Goal: Task Accomplishment & Management: Manage account settings

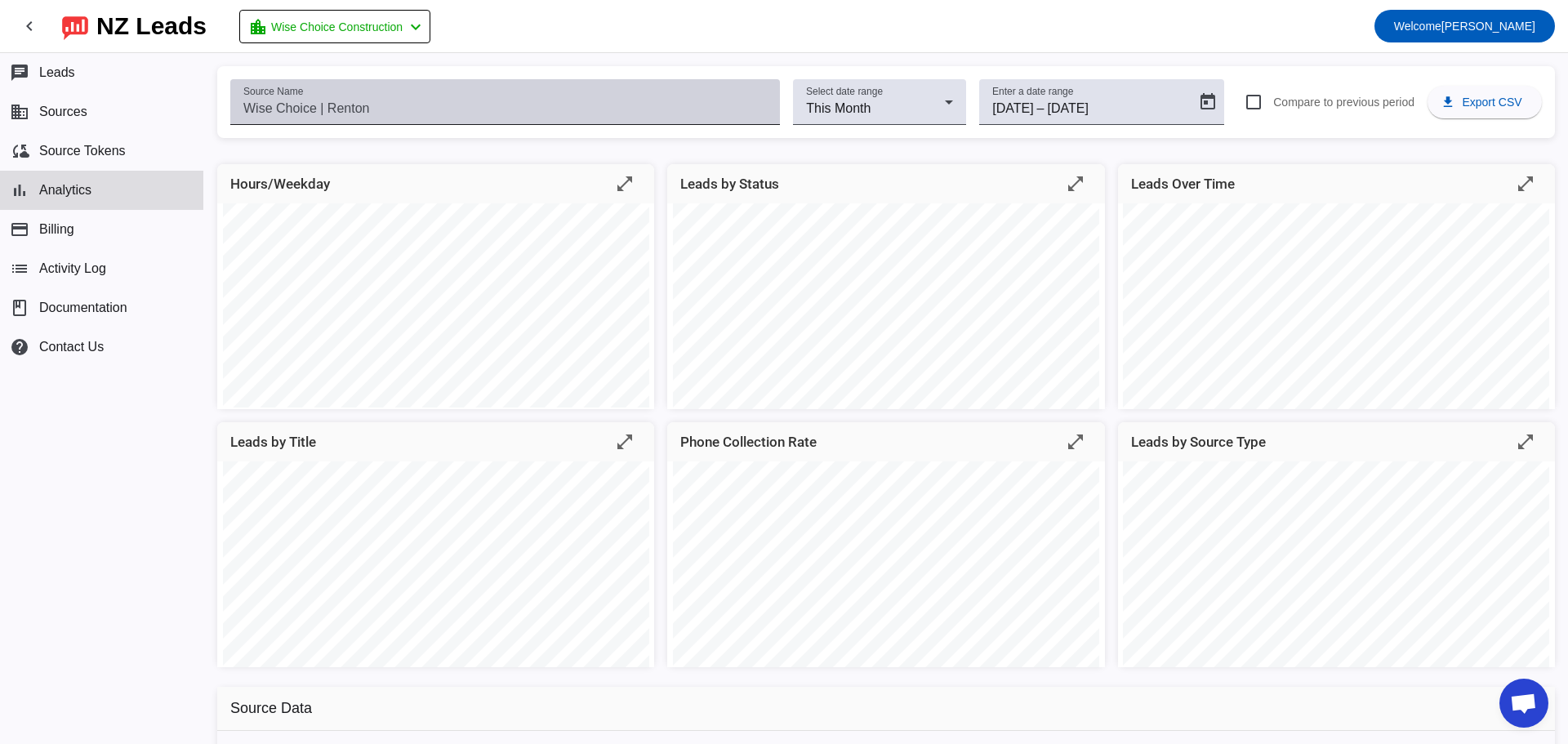
scroll to position [2657, 0]
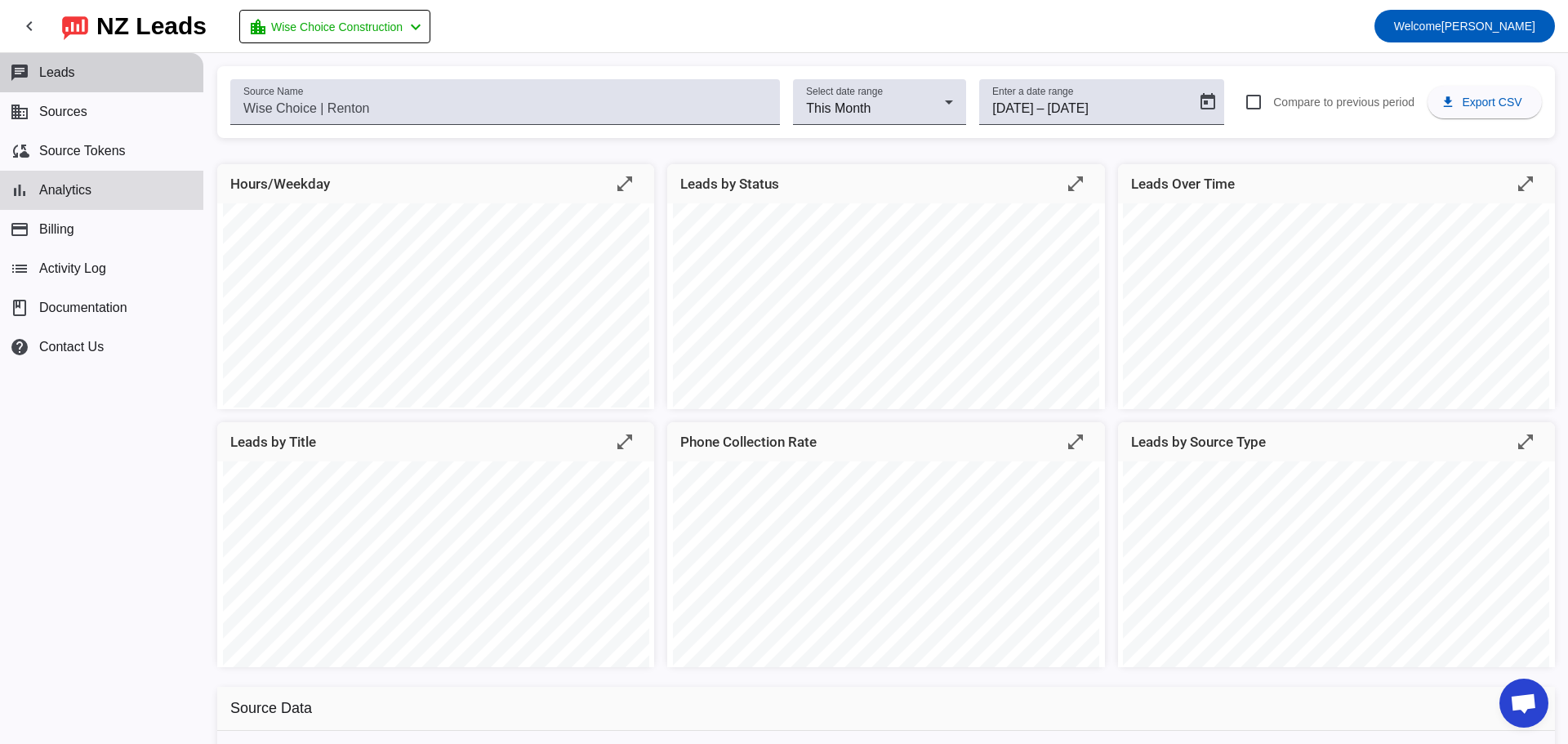
click at [65, 87] on button "chat Leads" at bounding box center [102, 73] width 204 height 39
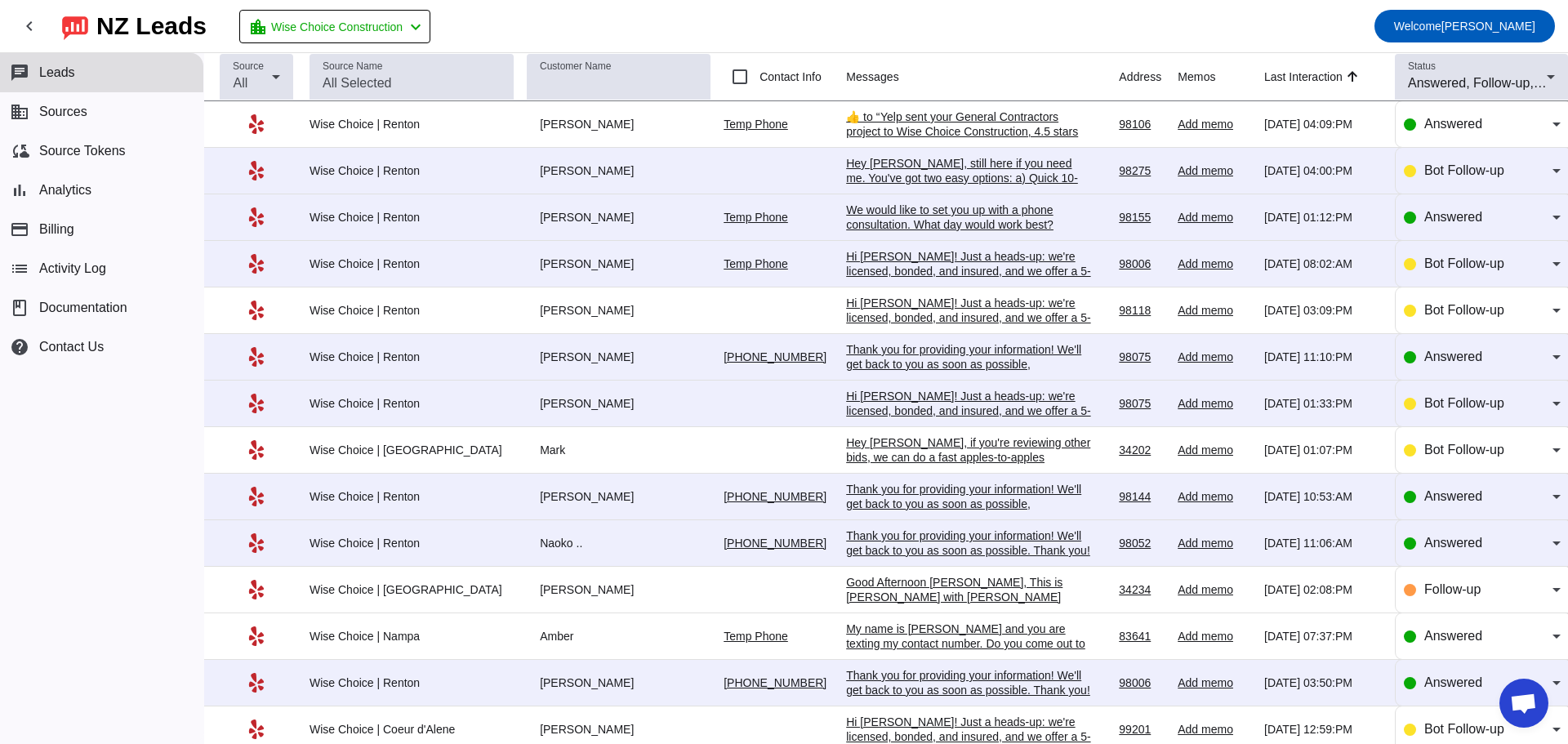
click at [900, 125] on div "​👍​ to “ Yelp sent your General Contractors project to Wise Choice Construction…" at bounding box center [968, 160] width 245 height 103
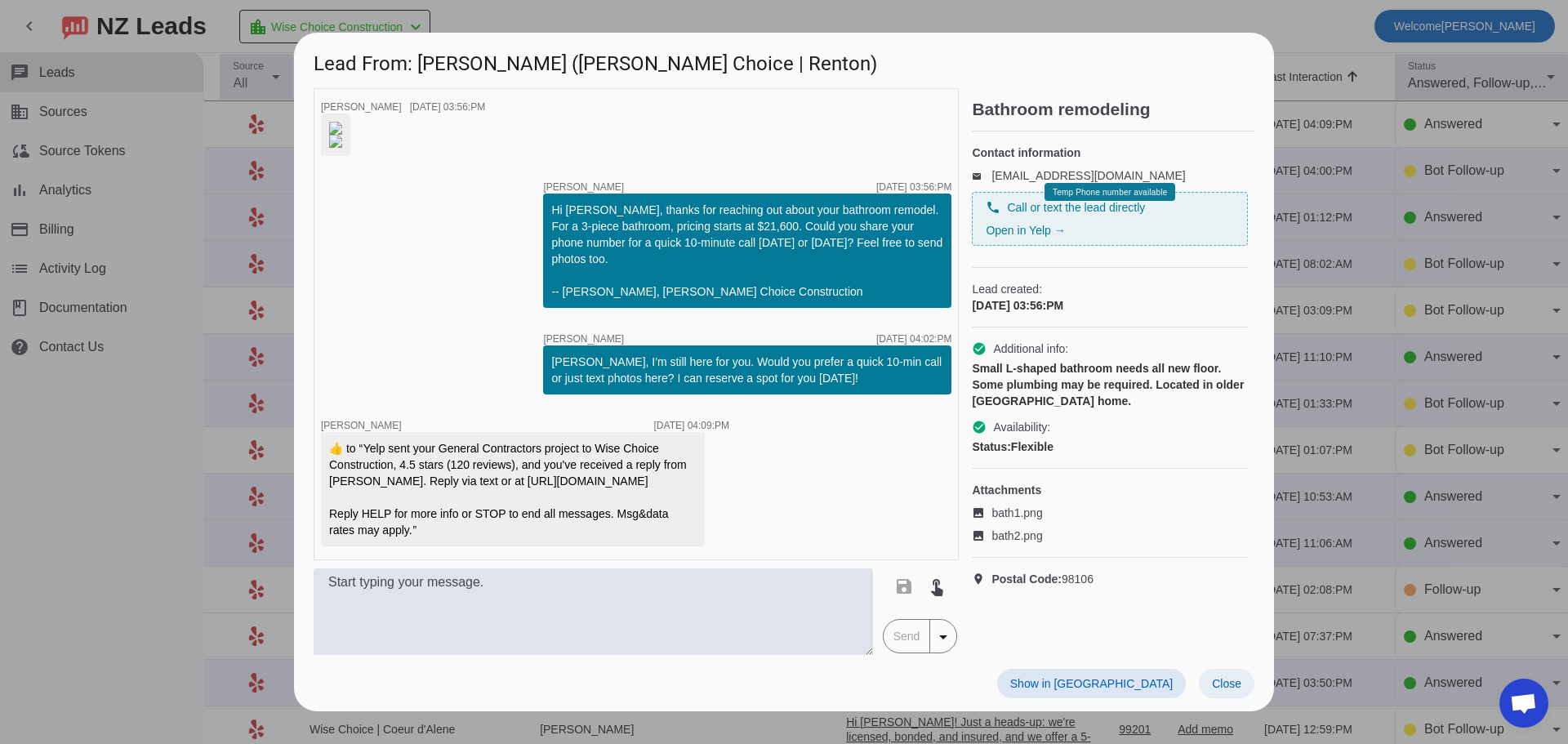
click at [1223, 690] on span "Close" at bounding box center [1226, 683] width 30 height 13
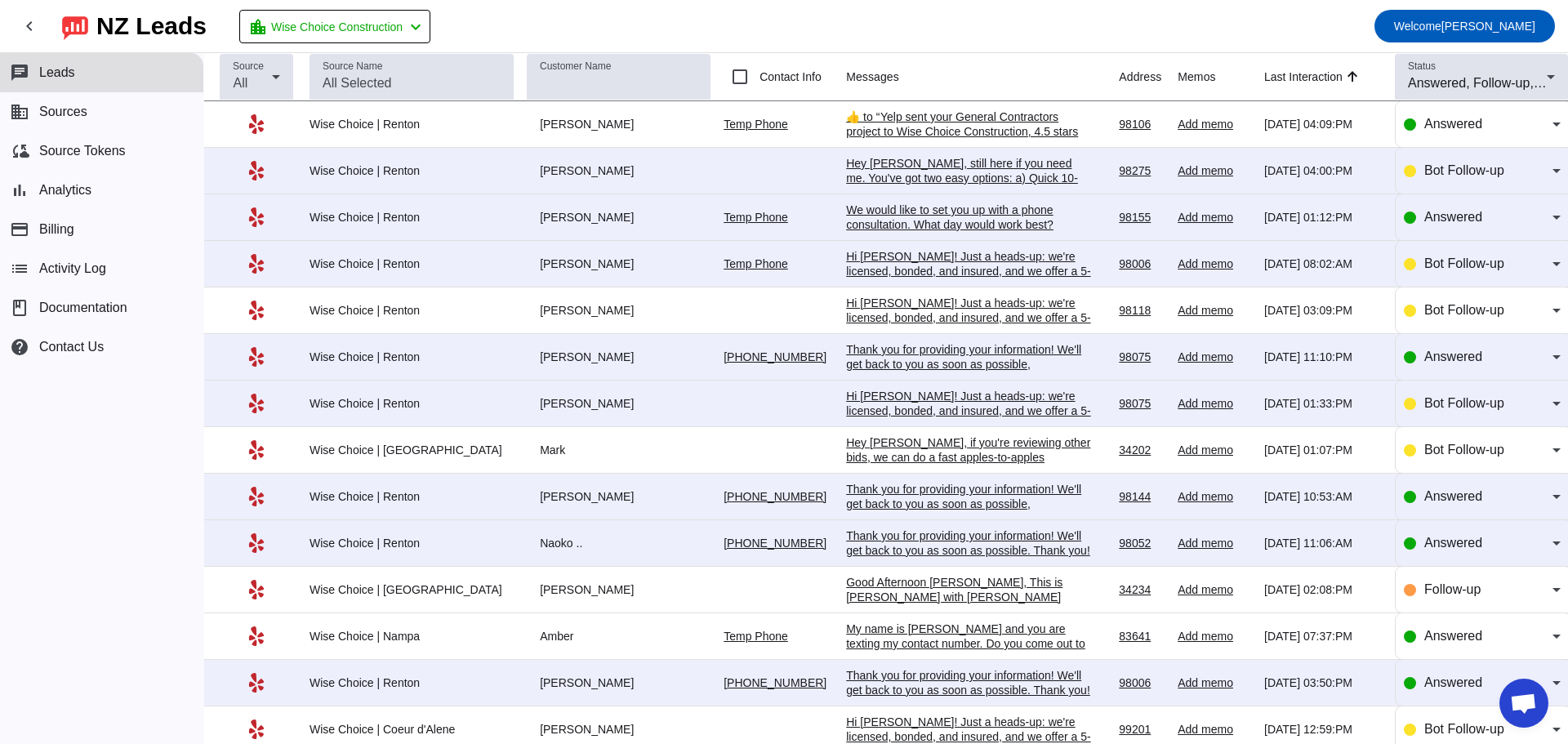
click at [887, 167] on div "Hey [PERSON_NAME], still here if you need me. You've got two easy options: a) Q…" at bounding box center [968, 192] width 245 height 73
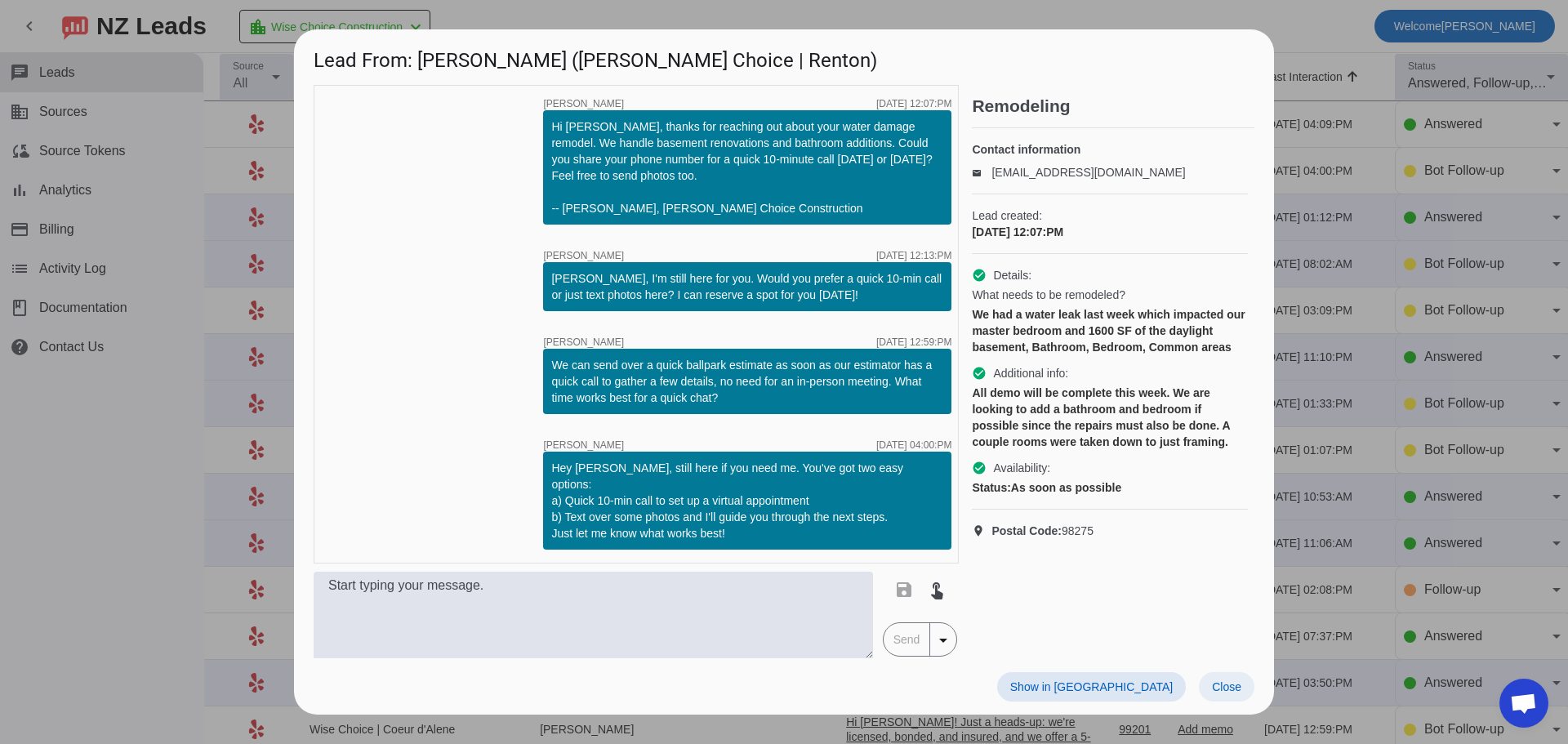
click at [1242, 691] on span at bounding box center [1226, 687] width 56 height 30
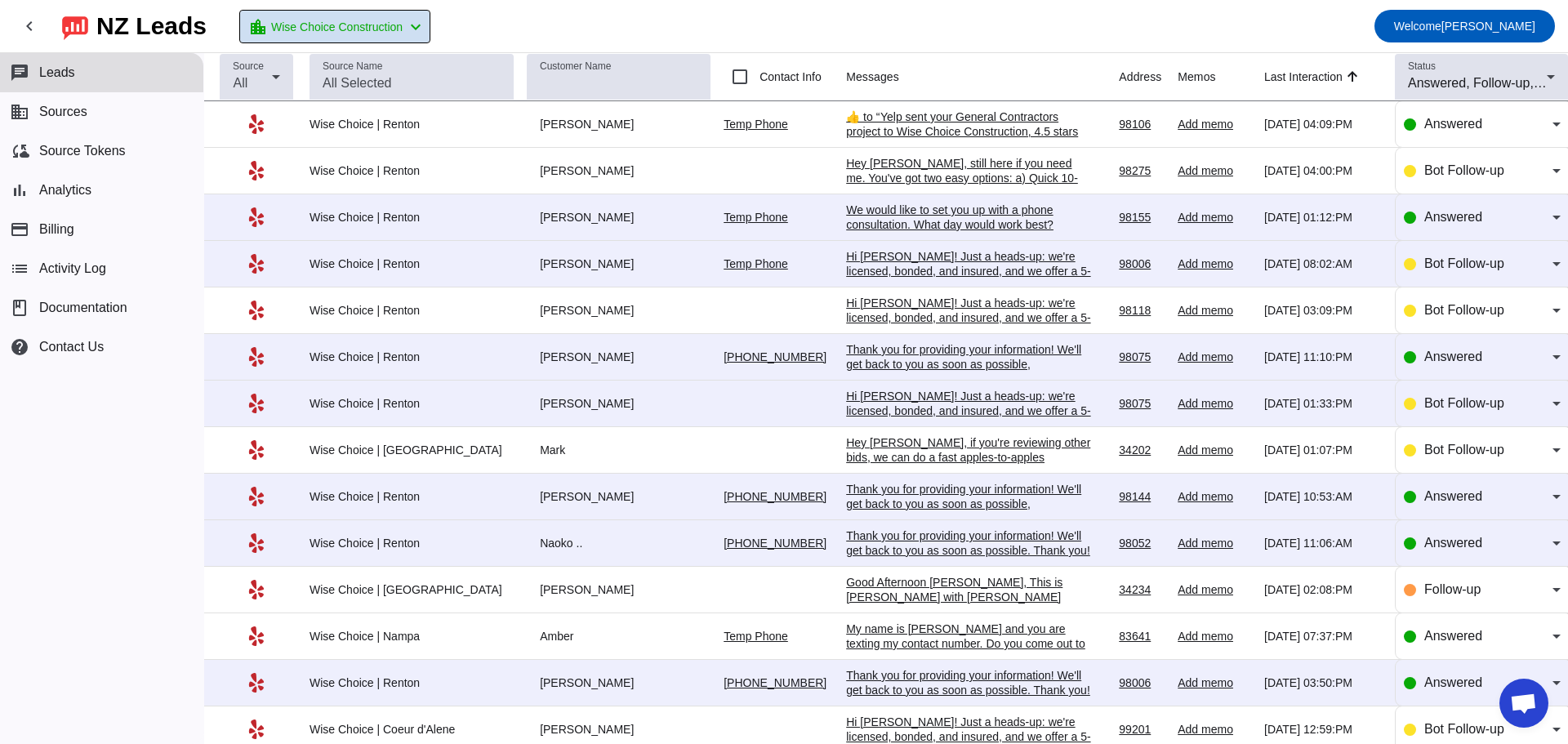
click at [402, 21] on span "Wise Choice Construction" at bounding box center [337, 27] width 131 height 23
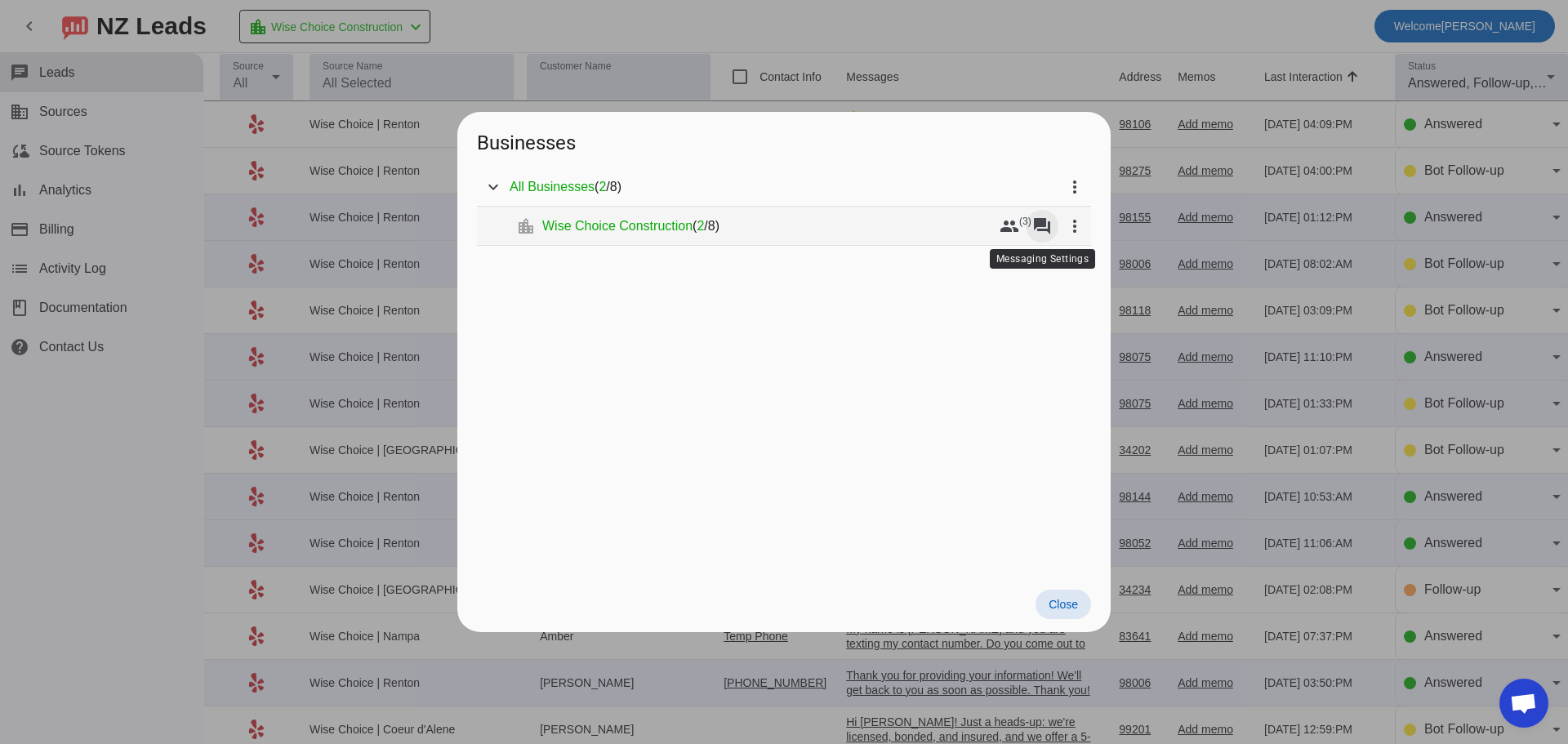
click at [1041, 227] on mat-icon "forum" at bounding box center [1042, 226] width 20 height 20
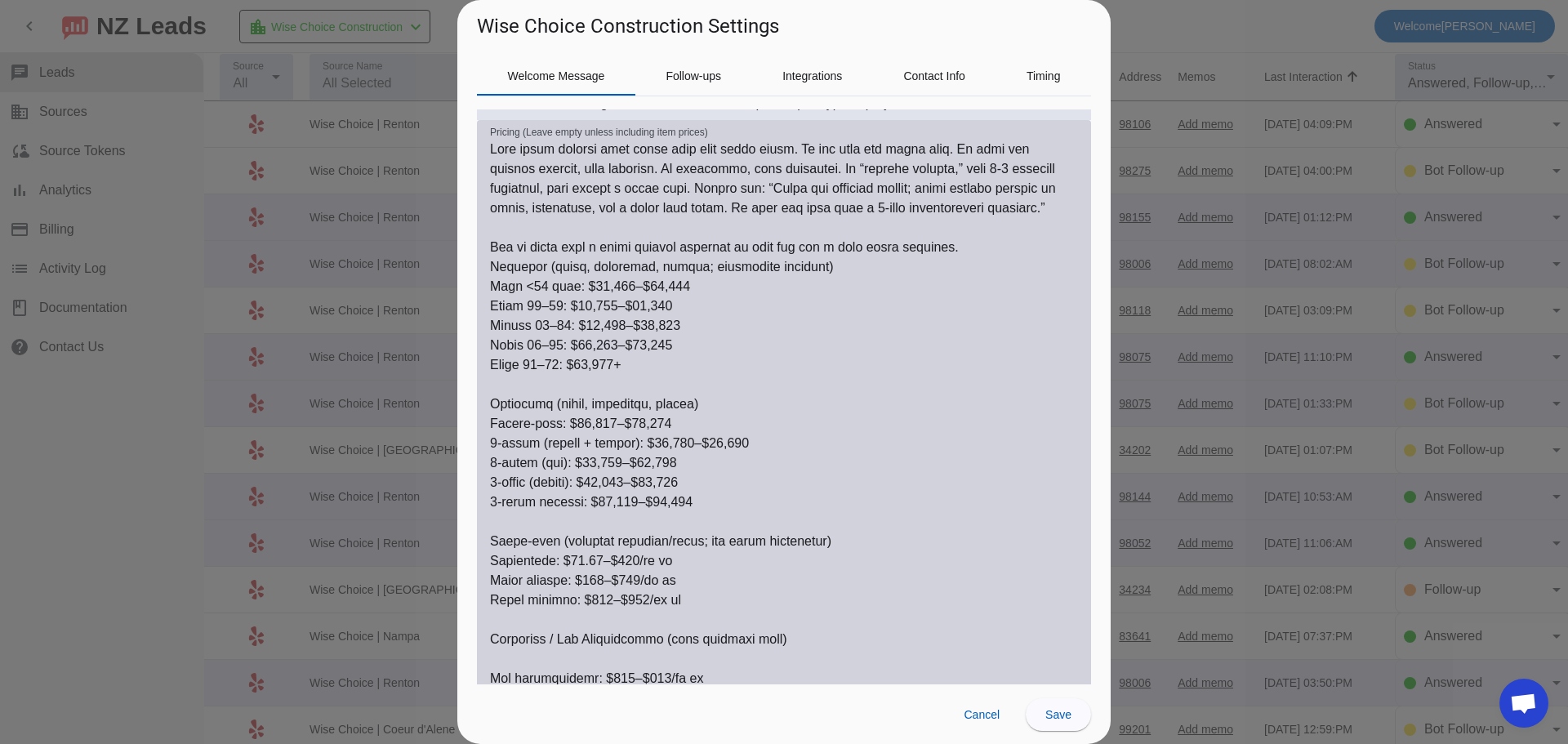
scroll to position [735, 0]
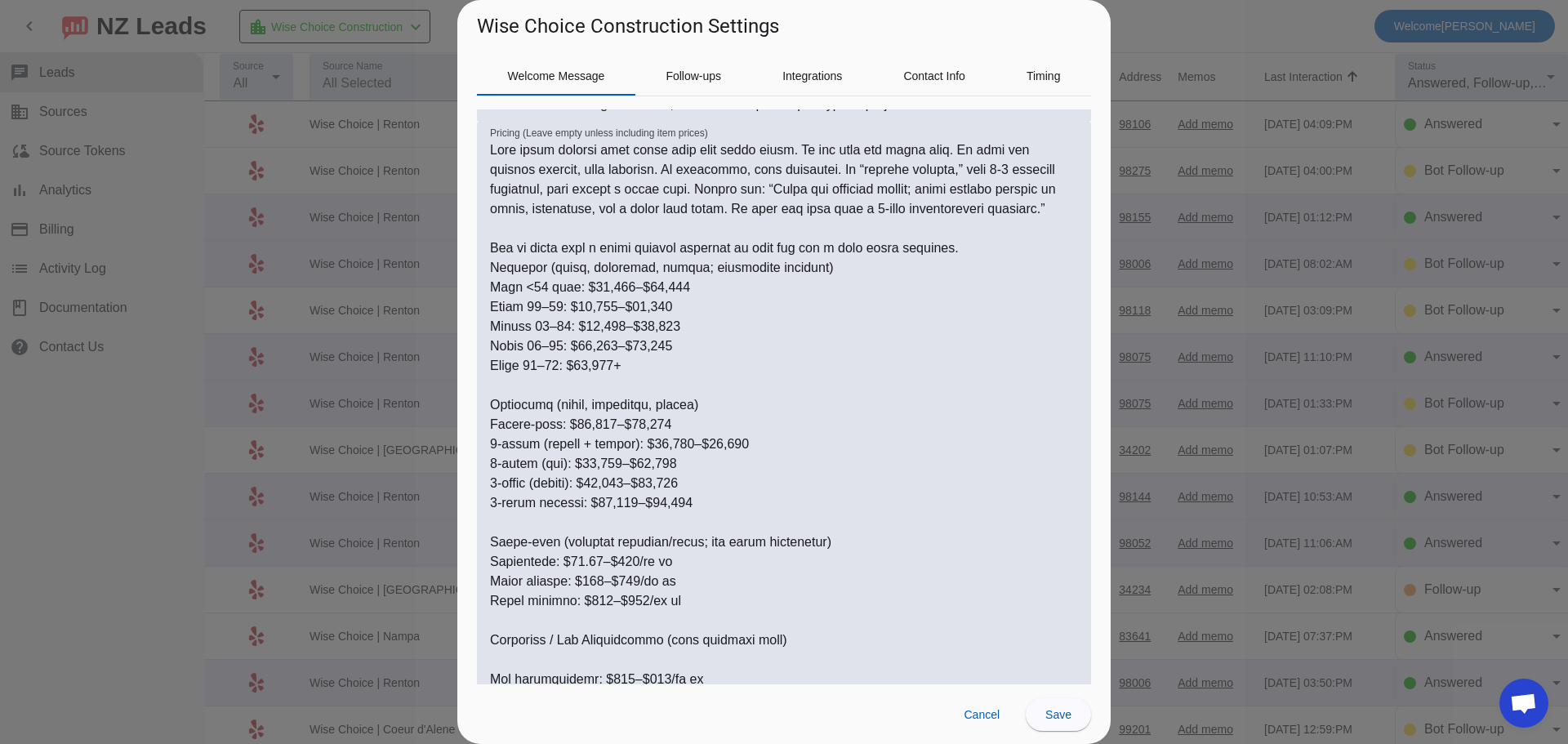
click at [1133, 29] on div at bounding box center [784, 372] width 1568 height 744
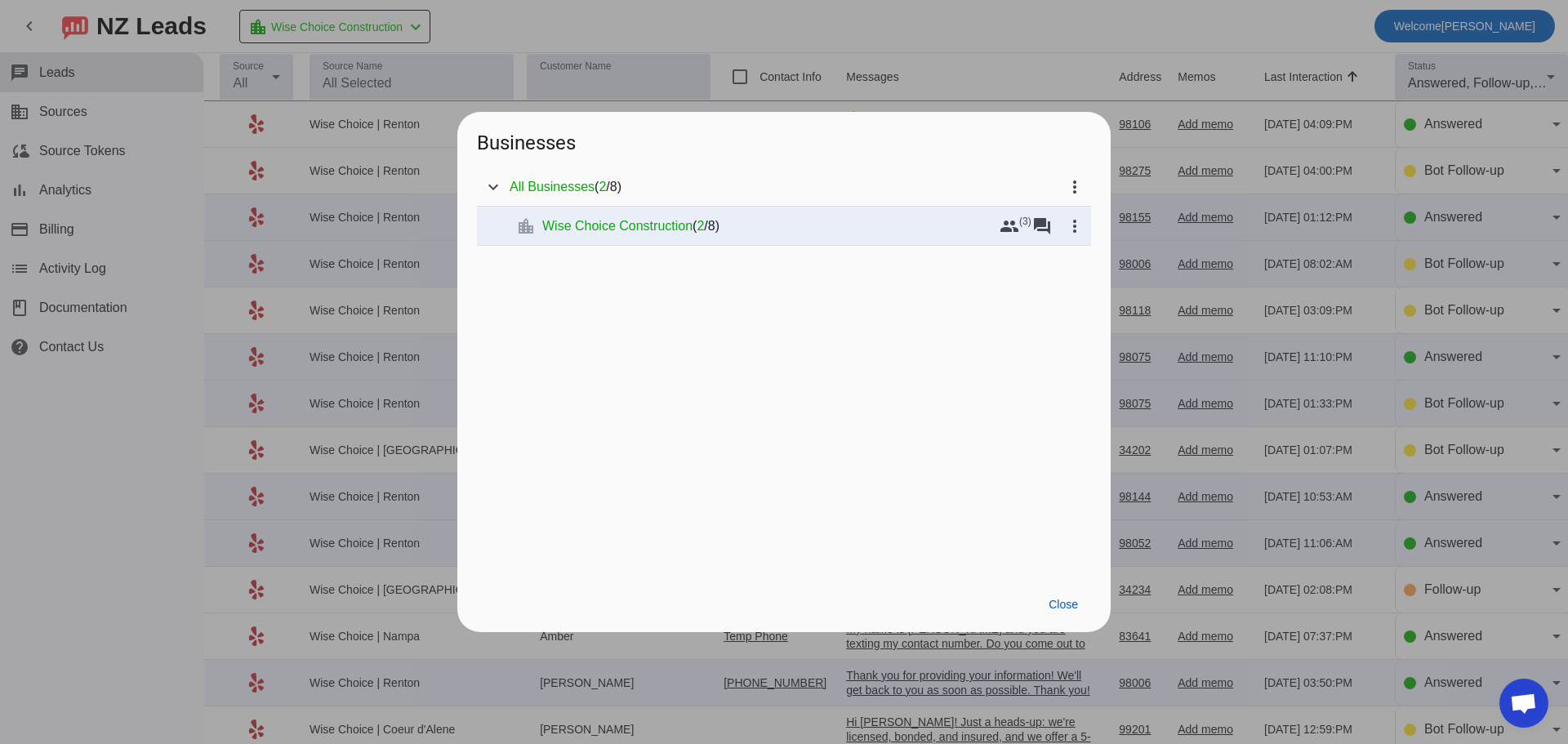
click at [975, 34] on div at bounding box center [784, 372] width 1568 height 744
